Goal: Navigation & Orientation: Find specific page/section

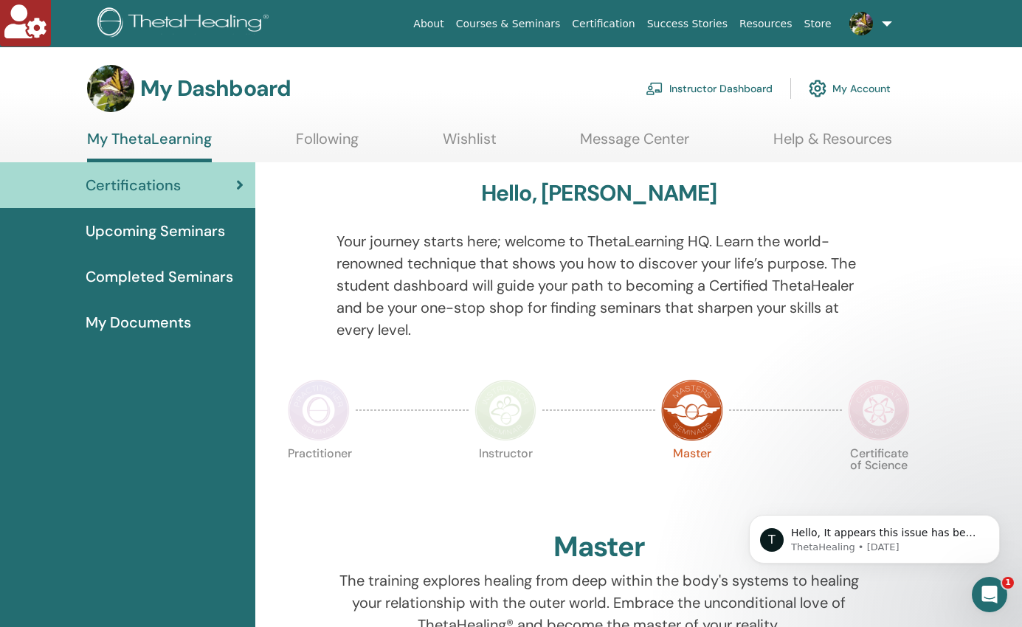
click at [709, 83] on link "Instructor Dashboard" at bounding box center [709, 88] width 127 height 32
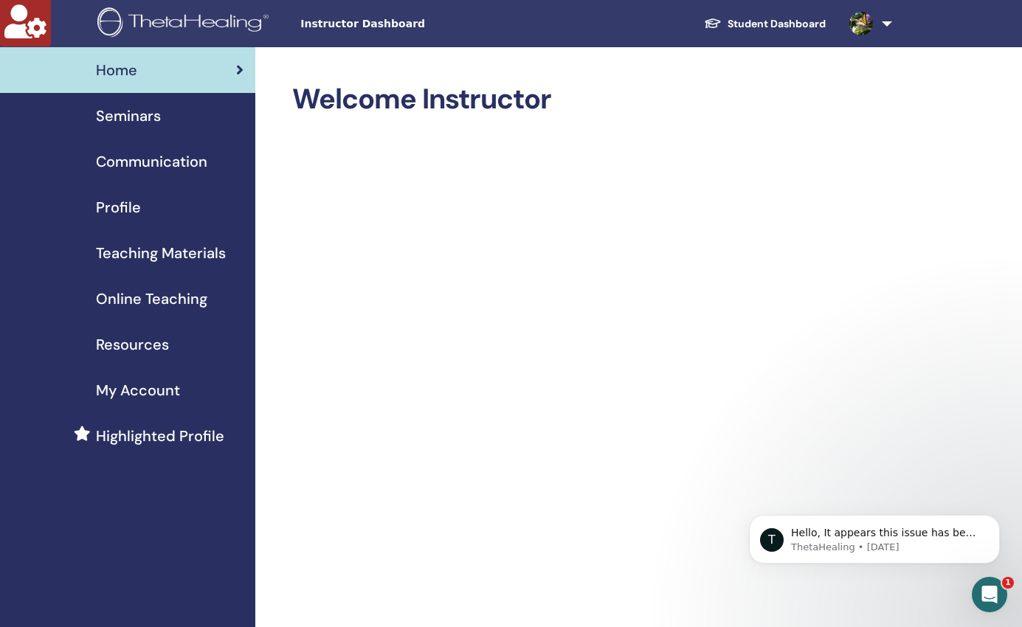
click at [130, 206] on span "Profile" at bounding box center [118, 207] width 45 height 22
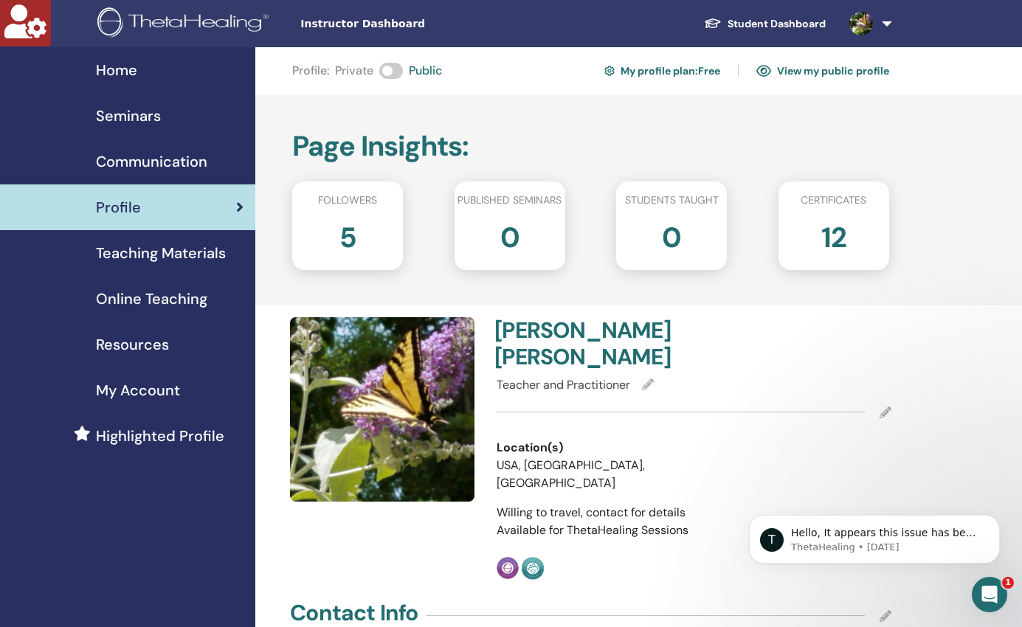
click at [126, 72] on span "Home" at bounding box center [116, 70] width 41 height 22
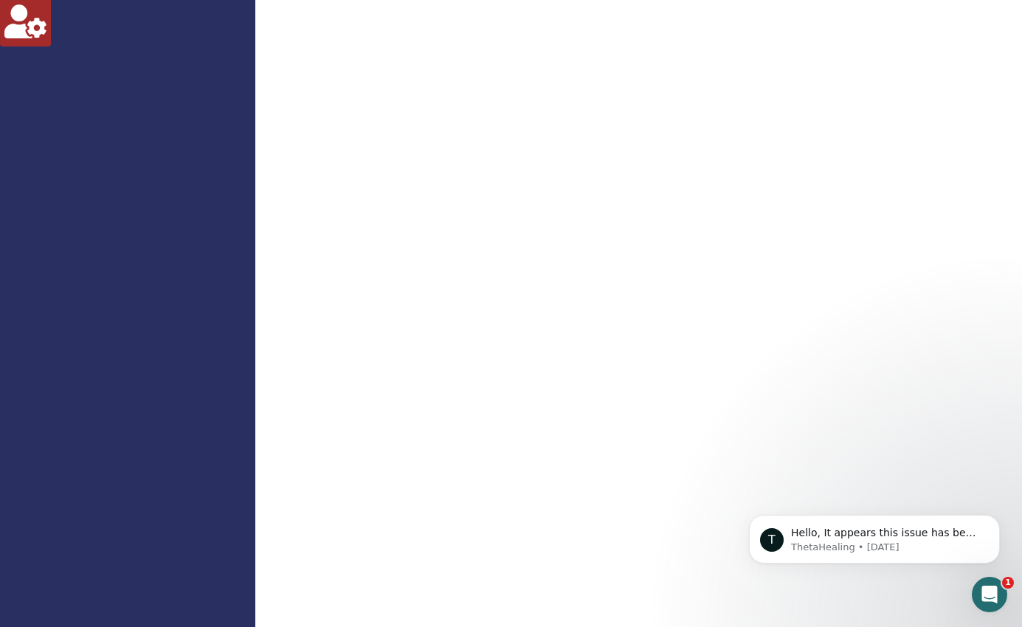
scroll to position [1236, 0]
